Goal: Find specific page/section: Find specific page/section

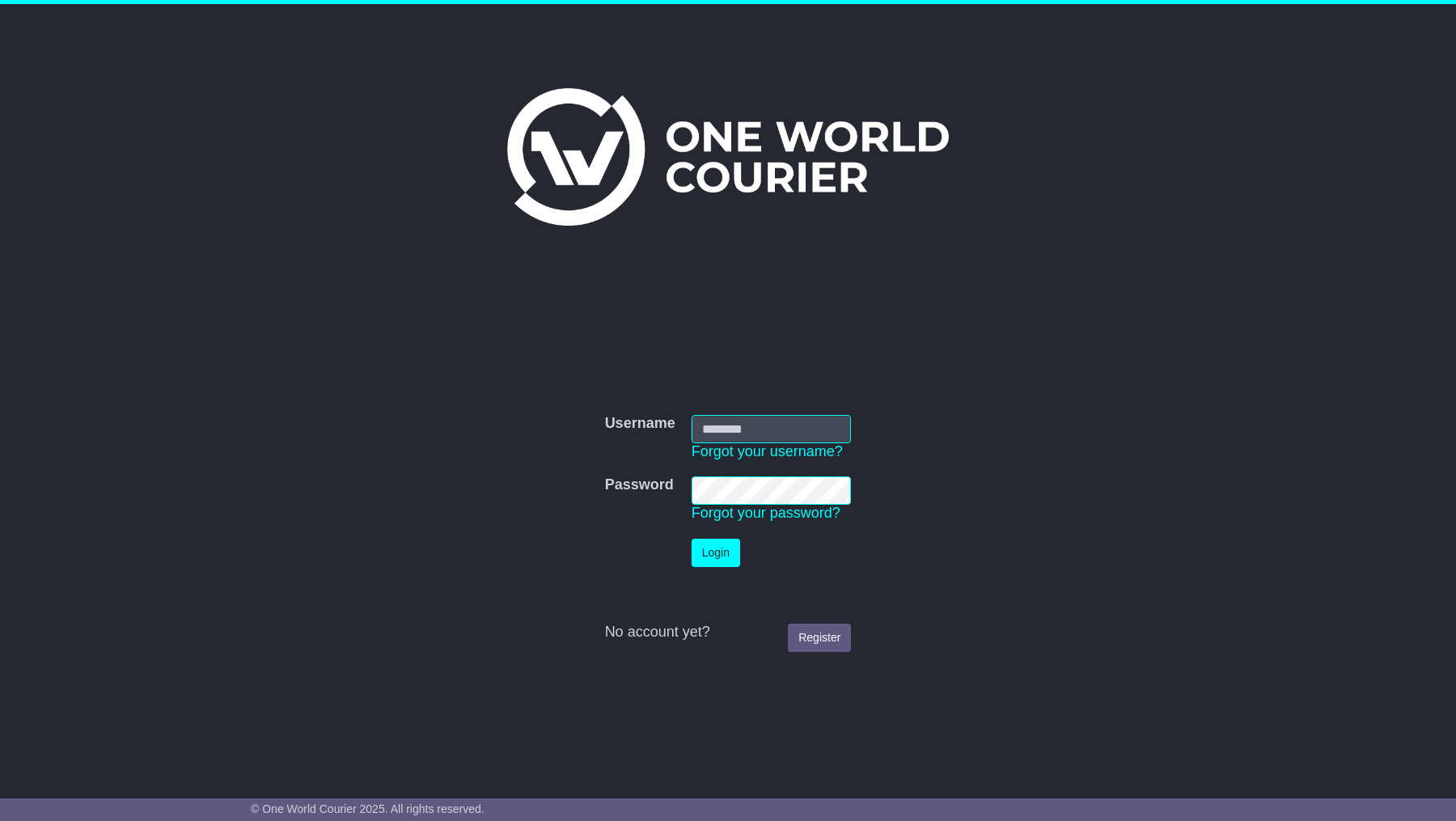
type input "**********"
click at [718, 550] on button "Login" at bounding box center [716, 552] width 49 height 28
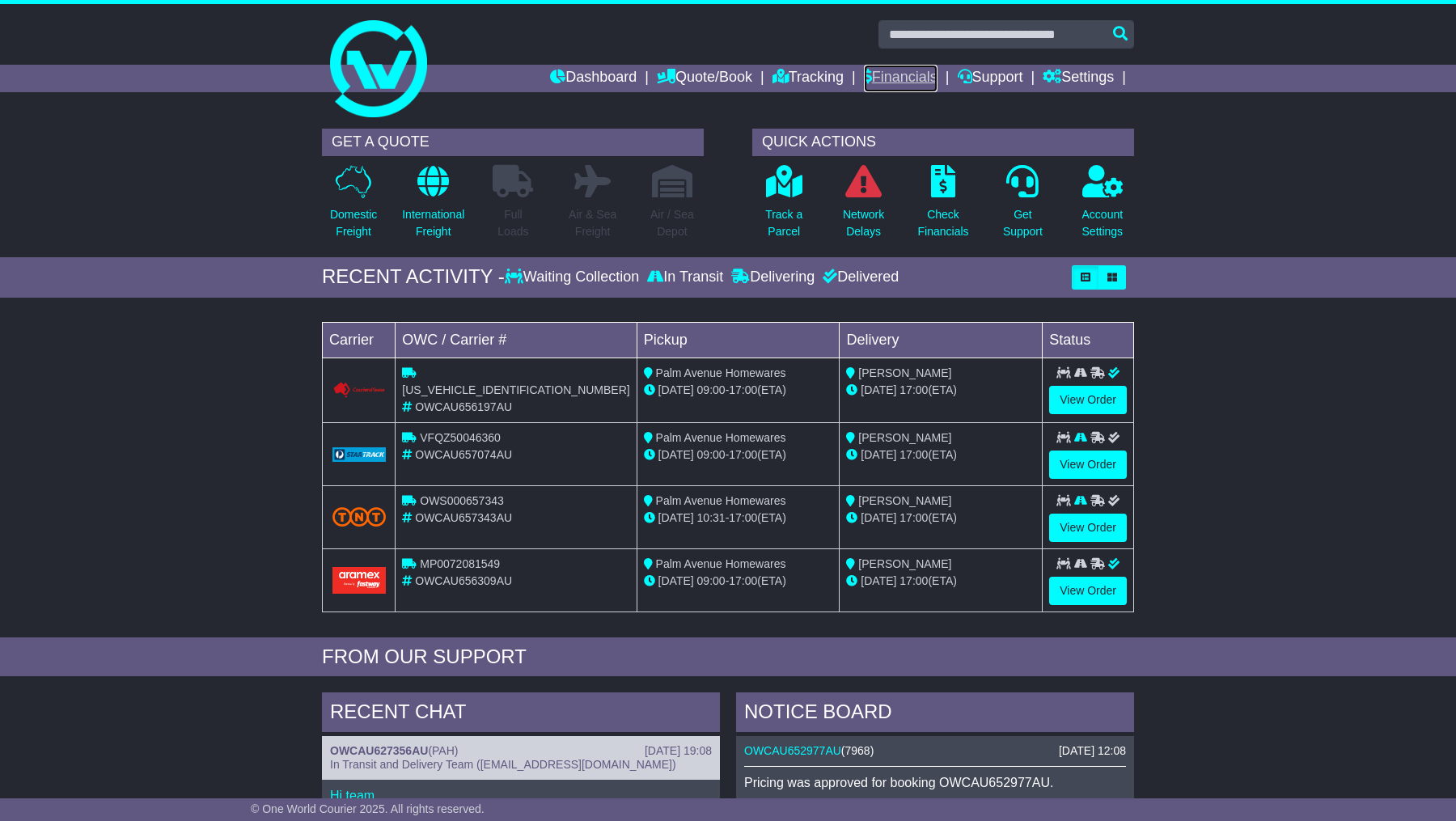
click at [913, 73] on link "Financials" at bounding box center [901, 79] width 74 height 28
